Goal: Task Accomplishment & Management: Manage account settings

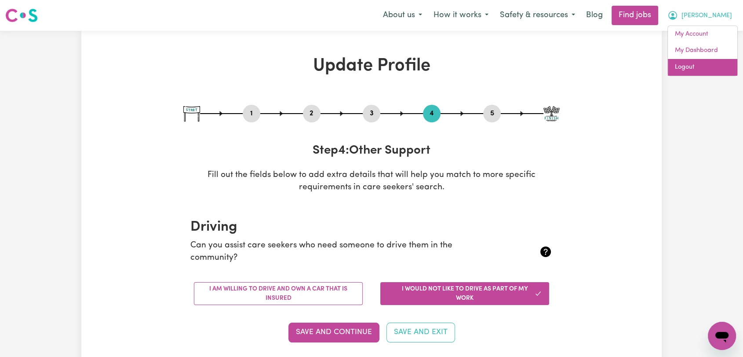
click at [686, 69] on link "Logout" at bounding box center [702, 67] width 69 height 17
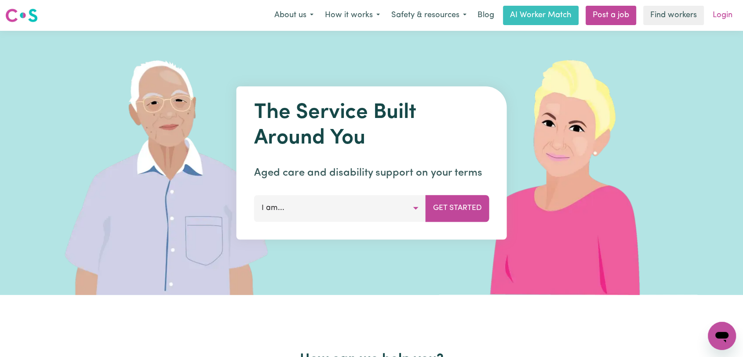
click at [730, 14] on link "Login" at bounding box center [723, 15] width 30 height 19
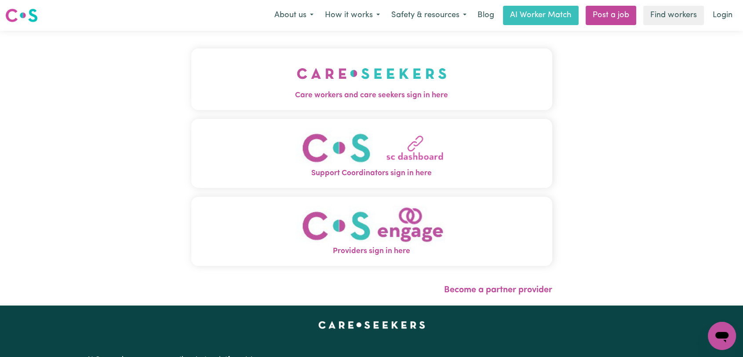
click at [435, 96] on span "Care workers and care seekers sign in here" at bounding box center [371, 95] width 361 height 11
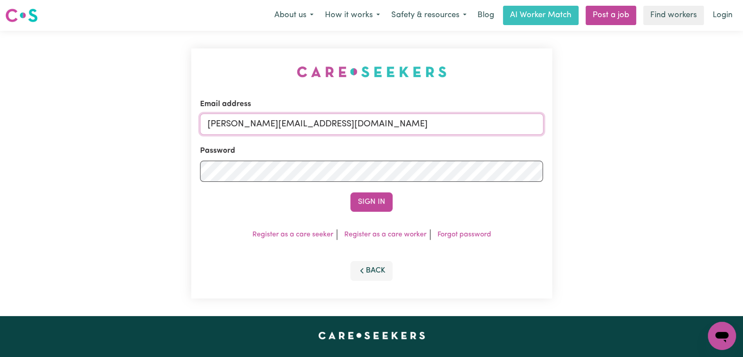
drag, startPoint x: 456, startPoint y: 128, endPoint x: 429, endPoint y: 135, distance: 28.2
click at [456, 128] on input "[PERSON_NAME][EMAIL_ADDRESS][DOMAIN_NAME]" at bounding box center [371, 123] width 343 height 21
drag, startPoint x: 252, startPoint y: 126, endPoint x: 431, endPoint y: 121, distance: 178.6
click at [431, 121] on input "Superuser~[EMAIL_ADDRESS][DOMAIN_NAME]" at bounding box center [371, 123] width 343 height 21
type input "Superuser~[EMAIL_ADDRESS][DOMAIN_NAME]"
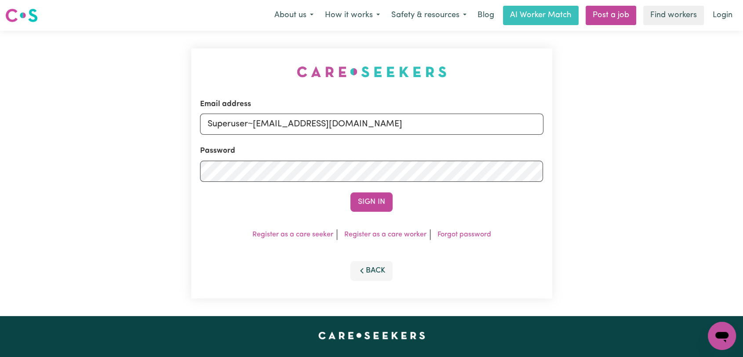
drag, startPoint x: 372, startPoint y: 198, endPoint x: 380, endPoint y: 198, distance: 7.1
click at [373, 200] on button "Sign In" at bounding box center [372, 201] width 42 height 19
